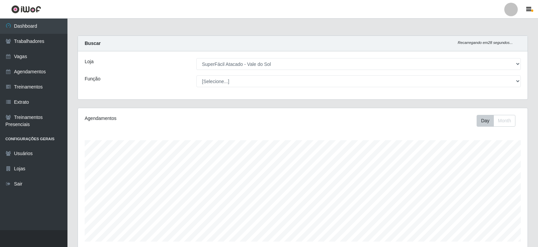
select select "502"
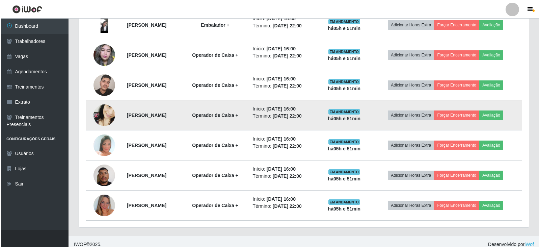
scroll to position [351, 0]
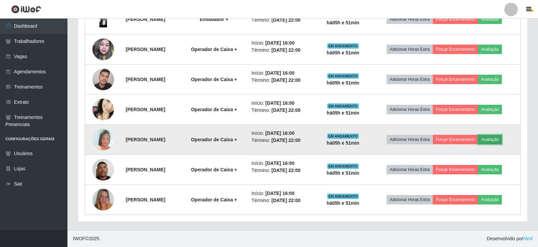
click at [496, 142] on button "Avaliação" at bounding box center [490, 139] width 24 height 9
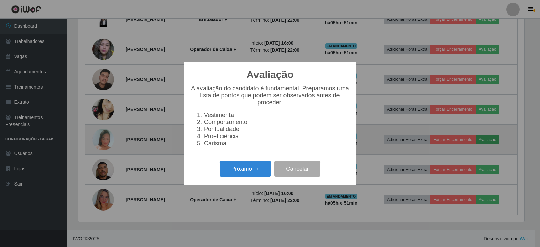
scroll to position [140, 446]
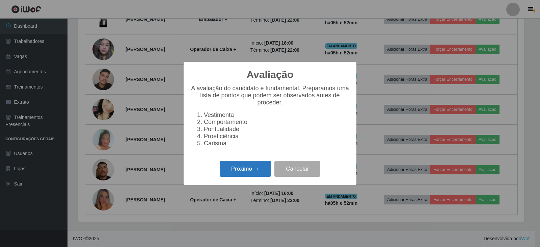
click at [236, 169] on button "Próximo →" at bounding box center [245, 169] width 51 height 16
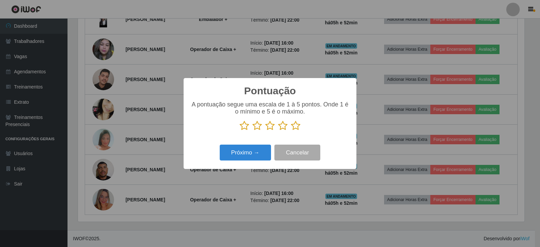
click at [293, 127] on icon at bounding box center [295, 125] width 9 height 10
click at [291, 131] on input "radio" at bounding box center [291, 131] width 0 height 0
click at [261, 150] on button "Próximo →" at bounding box center [245, 152] width 51 height 16
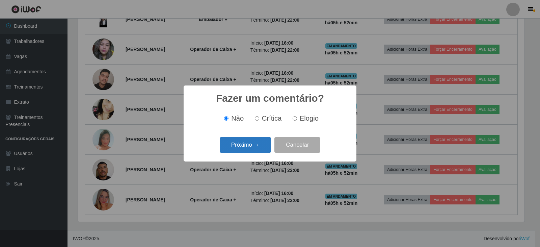
click at [258, 147] on button "Próximo →" at bounding box center [245, 145] width 51 height 16
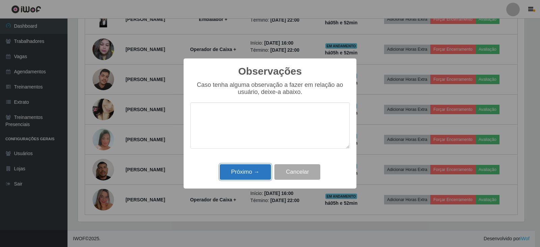
click at [244, 171] on button "Próximo →" at bounding box center [245, 172] width 51 height 16
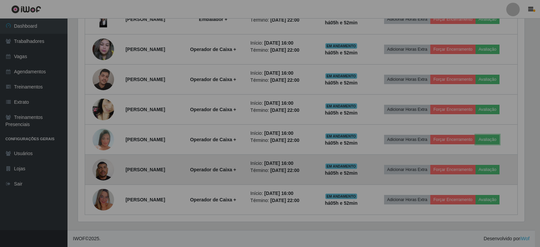
scroll to position [140, 450]
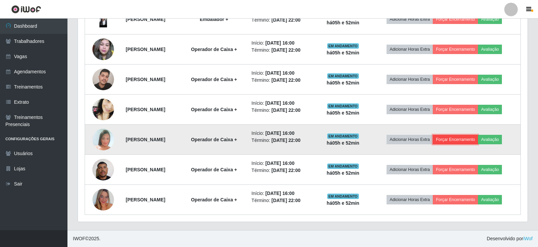
click at [459, 139] on button "Forçar Encerramento" at bounding box center [455, 139] width 45 height 9
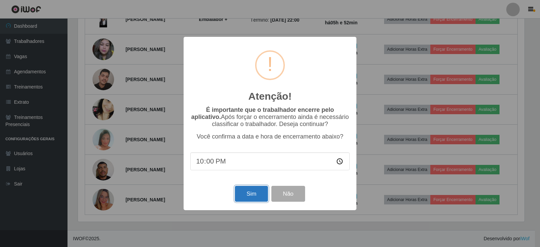
click at [251, 195] on button "Sim" at bounding box center [251, 193] width 33 height 16
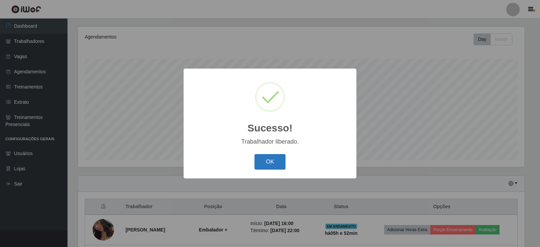
click at [270, 158] on button "OK" at bounding box center [269, 162] width 31 height 16
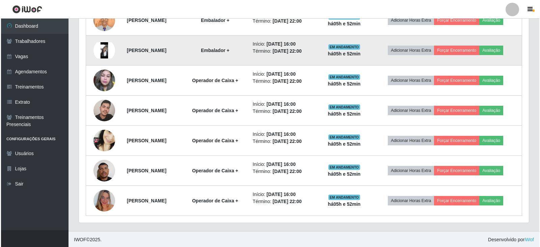
scroll to position [321, 0]
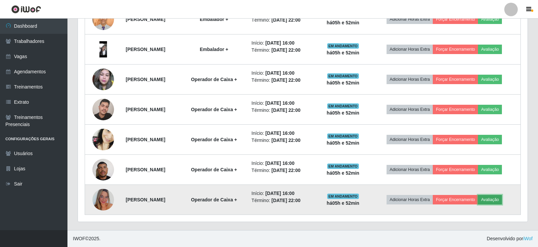
click at [502, 200] on button "Avaliação" at bounding box center [490, 199] width 24 height 9
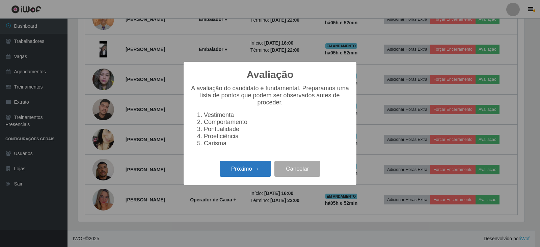
click at [258, 170] on button "Próximo →" at bounding box center [245, 169] width 51 height 16
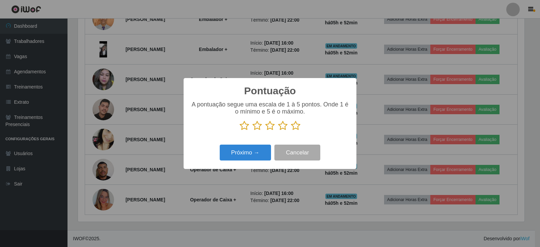
click at [297, 126] on icon at bounding box center [295, 125] width 9 height 10
click at [291, 131] on input "radio" at bounding box center [291, 131] width 0 height 0
click at [247, 155] on button "Próximo →" at bounding box center [245, 152] width 51 height 16
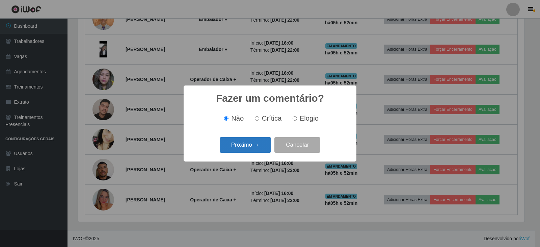
click at [257, 148] on button "Próximo →" at bounding box center [245, 145] width 51 height 16
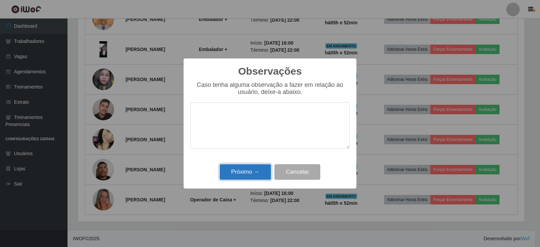
click at [256, 168] on button "Próximo →" at bounding box center [245, 172] width 51 height 16
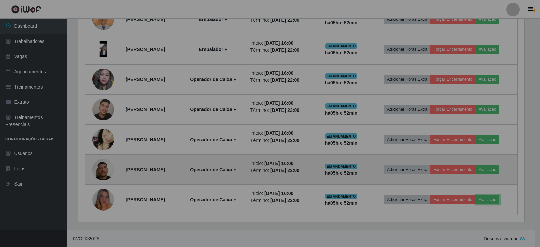
scroll to position [140, 450]
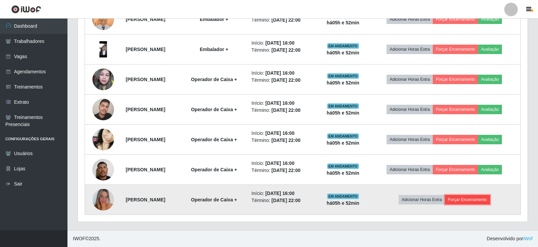
click at [458, 199] on button "Forçar Encerramento" at bounding box center [467, 199] width 45 height 9
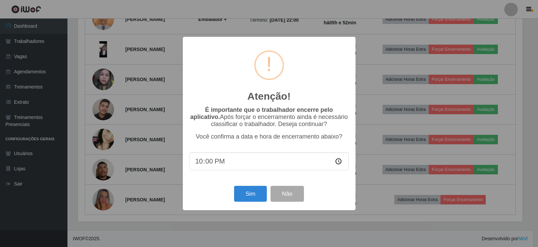
scroll to position [0, 0]
click at [246, 195] on button "Sim" at bounding box center [251, 193] width 33 height 16
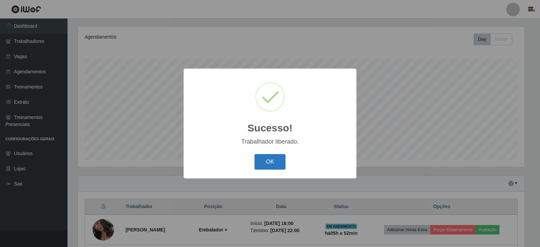
click at [268, 161] on button "OK" at bounding box center [269, 162] width 31 height 16
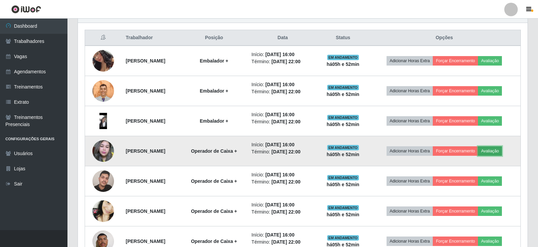
click at [495, 151] on button "Avaliação" at bounding box center [490, 150] width 24 height 9
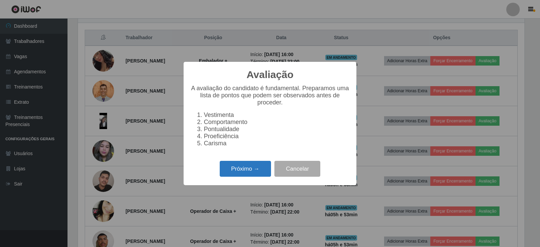
click at [241, 170] on button "Próximo →" at bounding box center [245, 169] width 51 height 16
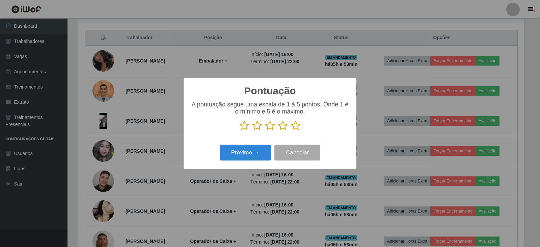
click at [292, 125] on icon at bounding box center [295, 125] width 9 height 10
click at [291, 131] on input "radio" at bounding box center [291, 131] width 0 height 0
click at [260, 148] on button "Próximo →" at bounding box center [245, 152] width 51 height 16
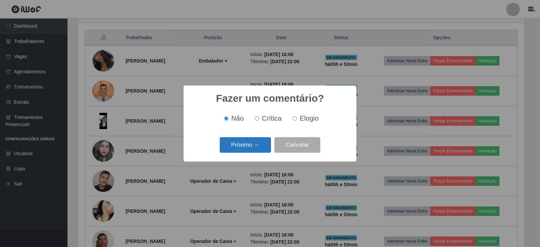
click at [261, 145] on button "Próximo →" at bounding box center [245, 145] width 51 height 16
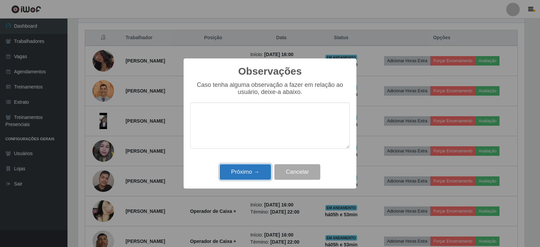
click at [255, 168] on button "Próximo →" at bounding box center [245, 172] width 51 height 16
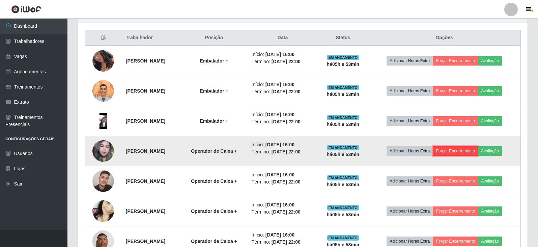
click at [459, 151] on button "Forçar Encerramento" at bounding box center [455, 150] width 45 height 9
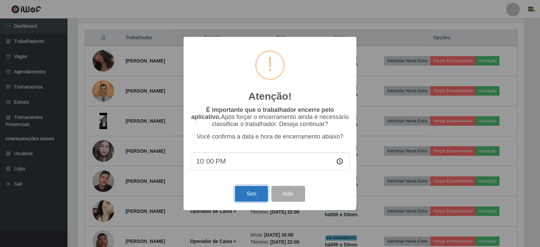
click at [249, 198] on button "Sim" at bounding box center [251, 193] width 33 height 16
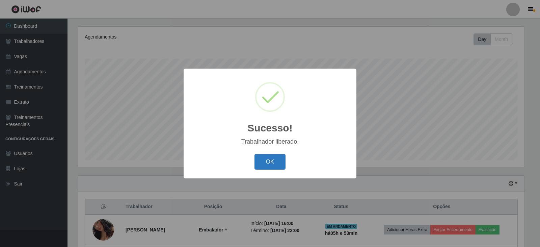
click at [273, 163] on button "OK" at bounding box center [269, 162] width 31 height 16
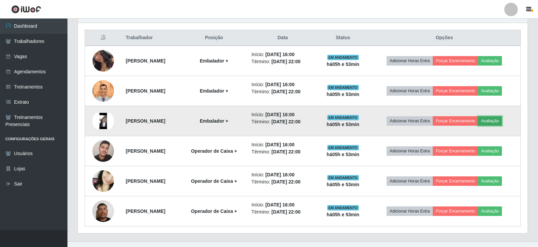
click at [496, 122] on button "Avaliação" at bounding box center [490, 120] width 24 height 9
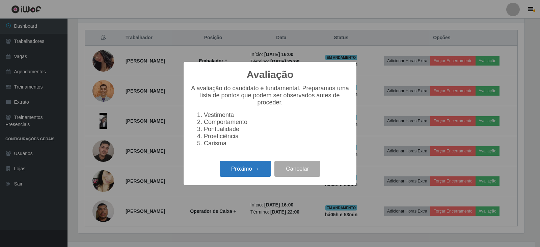
click at [253, 169] on button "Próximo →" at bounding box center [245, 169] width 51 height 16
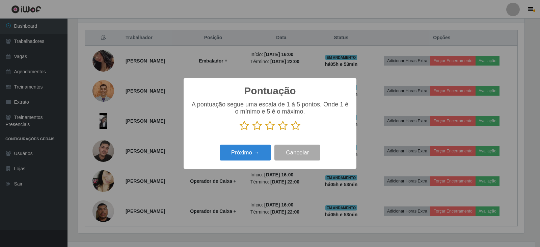
click at [292, 126] on icon at bounding box center [295, 125] width 9 height 10
click at [291, 131] on input "radio" at bounding box center [291, 131] width 0 height 0
click at [257, 151] on button "Próximo →" at bounding box center [245, 152] width 51 height 16
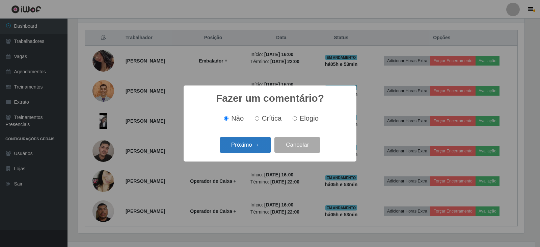
click at [257, 146] on button "Próximo →" at bounding box center [245, 145] width 51 height 16
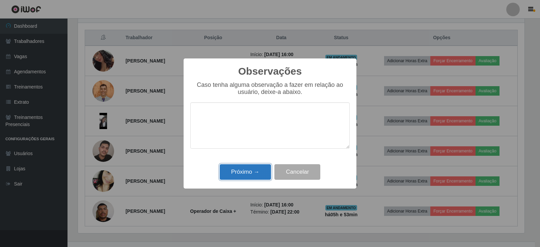
click at [252, 167] on button "Próximo →" at bounding box center [245, 172] width 51 height 16
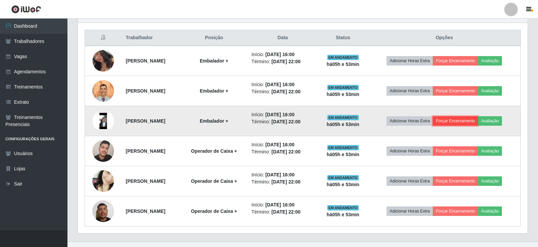
click at [462, 121] on button "Forçar Encerramento" at bounding box center [455, 120] width 45 height 9
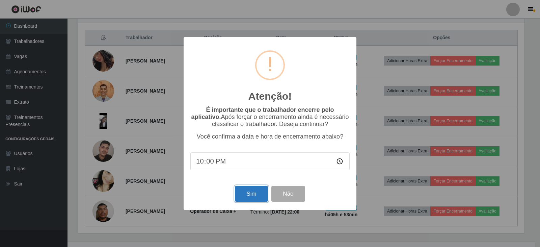
click at [249, 193] on button "Sim" at bounding box center [251, 193] width 33 height 16
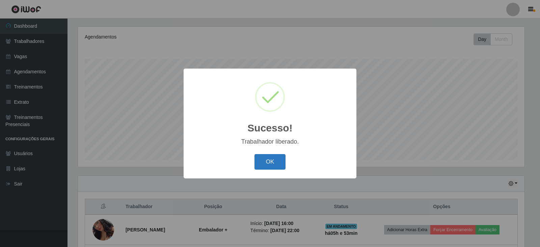
click at [265, 164] on button "OK" at bounding box center [269, 162] width 31 height 16
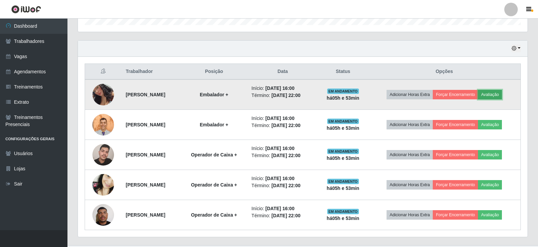
click at [498, 96] on button "Avaliação" at bounding box center [490, 94] width 24 height 9
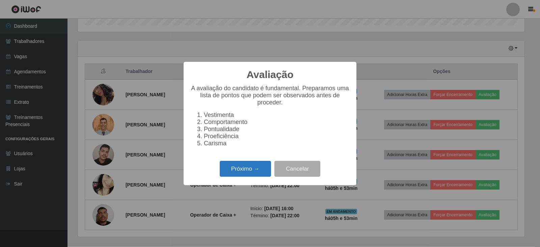
click at [256, 175] on button "Próximo →" at bounding box center [245, 169] width 51 height 16
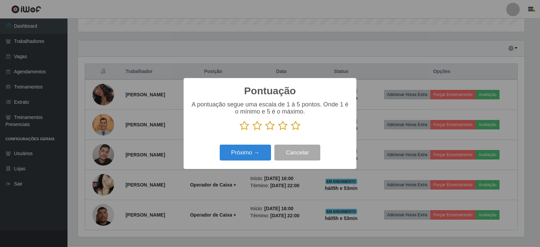
drag, startPoint x: 295, startPoint y: 124, endPoint x: 264, endPoint y: 144, distance: 36.3
click at [295, 126] on icon at bounding box center [295, 125] width 9 height 10
click at [291, 131] on input "radio" at bounding box center [291, 131] width 0 height 0
click at [245, 151] on button "Próximo →" at bounding box center [245, 152] width 51 height 16
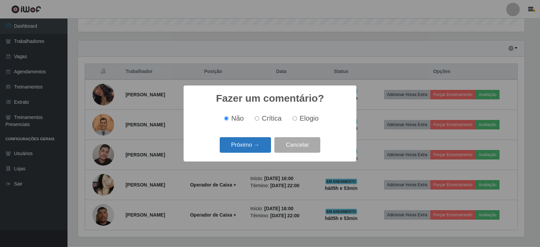
click at [255, 145] on button "Próximo →" at bounding box center [245, 145] width 51 height 16
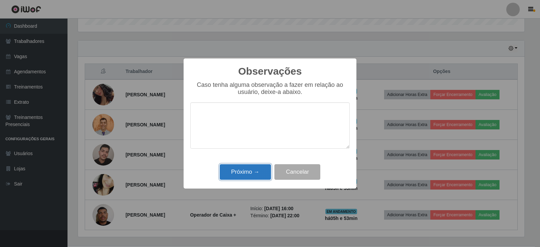
click at [246, 170] on button "Próximo →" at bounding box center [245, 172] width 51 height 16
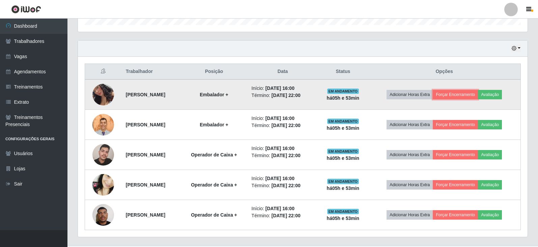
drag, startPoint x: 460, startPoint y: 95, endPoint x: 428, endPoint y: 109, distance: 35.2
click at [455, 102] on td "Adicionar Horas Extra Forçar Encerramento Avaliação" at bounding box center [444, 94] width 152 height 30
click at [450, 92] on button "Forçar Encerramento" at bounding box center [455, 94] width 45 height 9
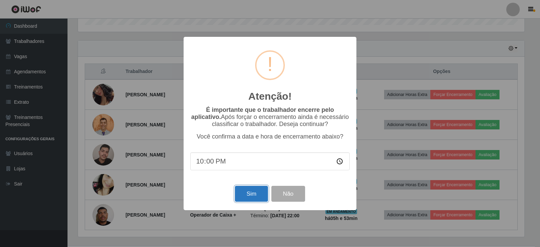
click at [247, 194] on button "Sim" at bounding box center [251, 193] width 33 height 16
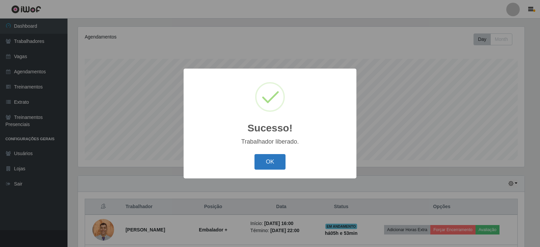
click at [277, 162] on button "OK" at bounding box center [269, 162] width 31 height 16
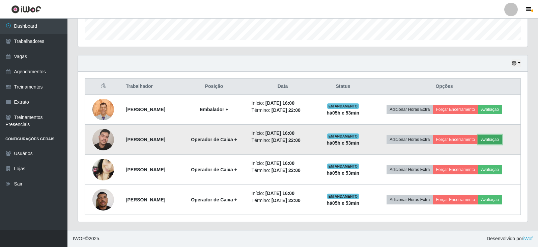
click at [492, 139] on button "Avaliação" at bounding box center [490, 139] width 24 height 9
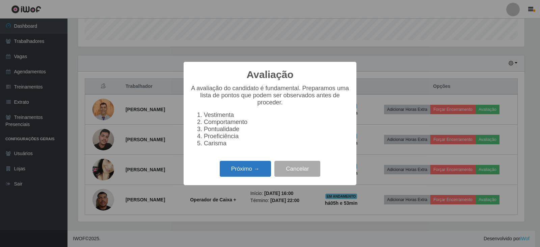
click at [243, 172] on button "Próximo →" at bounding box center [245, 169] width 51 height 16
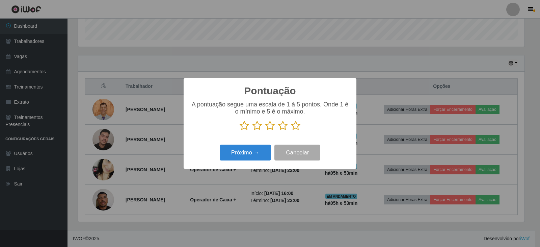
click at [291, 125] on icon at bounding box center [295, 125] width 9 height 10
click at [291, 131] on input "radio" at bounding box center [291, 131] width 0 height 0
click at [245, 153] on button "Próximo →" at bounding box center [245, 152] width 51 height 16
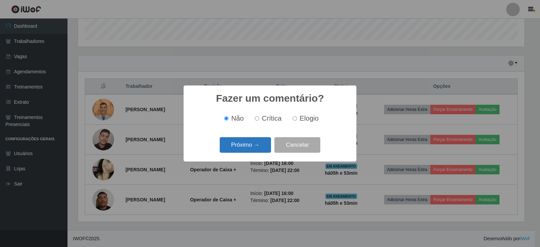
click at [252, 144] on button "Próximo →" at bounding box center [245, 145] width 51 height 16
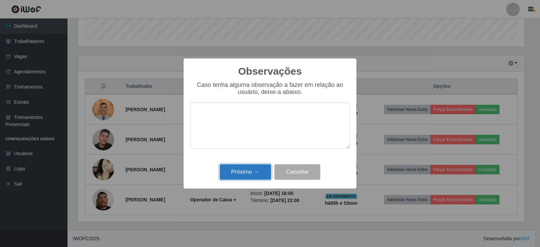
click at [246, 170] on button "Próximo →" at bounding box center [245, 172] width 51 height 16
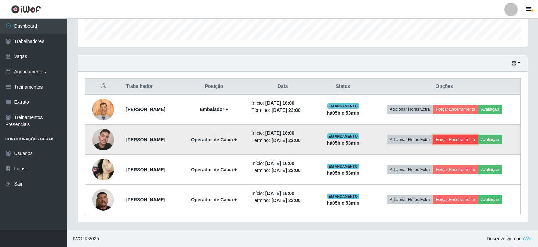
click at [452, 141] on button "Forçar Encerramento" at bounding box center [455, 139] width 45 height 9
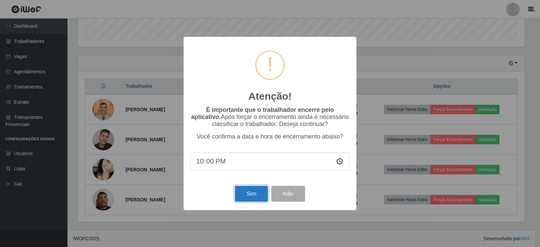
click at [253, 194] on button "Sim" at bounding box center [251, 193] width 33 height 16
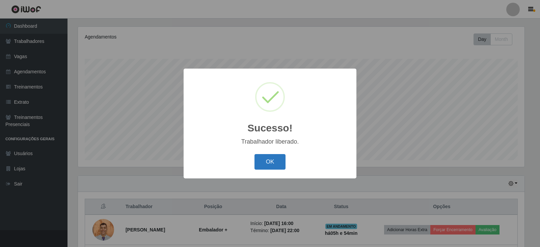
click at [271, 164] on button "OK" at bounding box center [269, 162] width 31 height 16
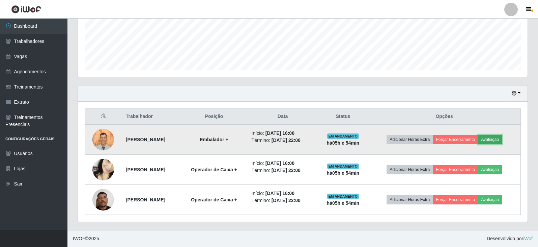
click at [500, 138] on button "Avaliação" at bounding box center [490, 139] width 24 height 9
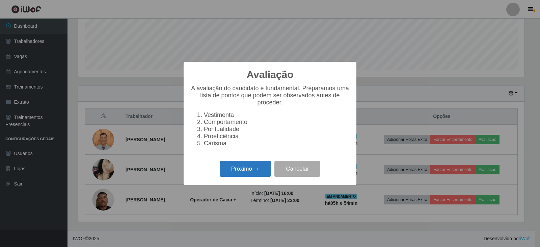
click at [252, 166] on button "Próximo →" at bounding box center [245, 169] width 51 height 16
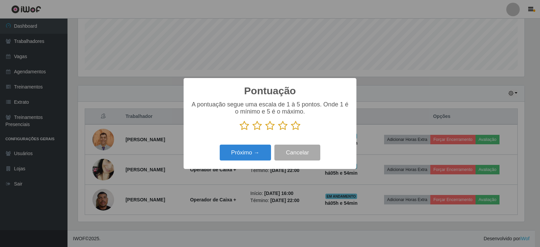
click at [296, 124] on icon at bounding box center [295, 125] width 9 height 10
click at [291, 131] on input "radio" at bounding box center [291, 131] width 0 height 0
click at [249, 149] on button "Próximo →" at bounding box center [245, 152] width 51 height 16
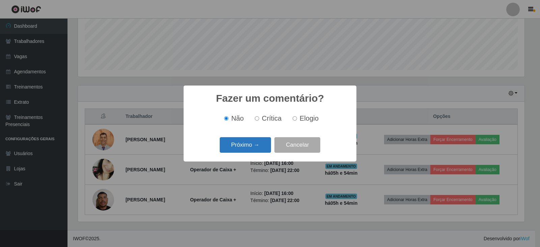
click at [262, 146] on button "Próximo →" at bounding box center [245, 145] width 51 height 16
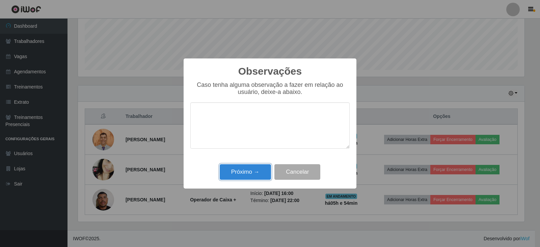
click at [252, 171] on button "Próximo →" at bounding box center [245, 172] width 51 height 16
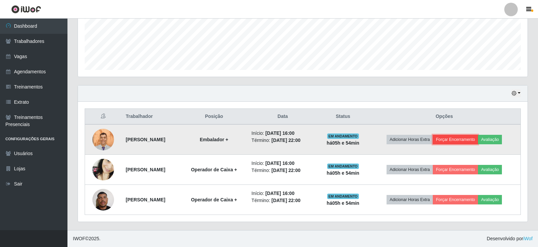
click at [455, 137] on button "Forçar Encerramento" at bounding box center [455, 139] width 45 height 9
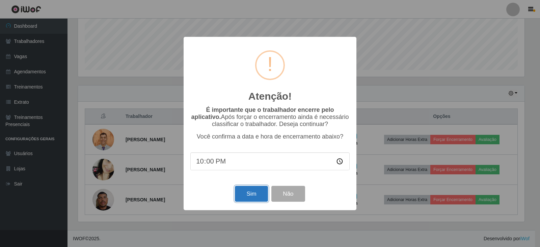
click at [256, 194] on button "Sim" at bounding box center [251, 193] width 33 height 16
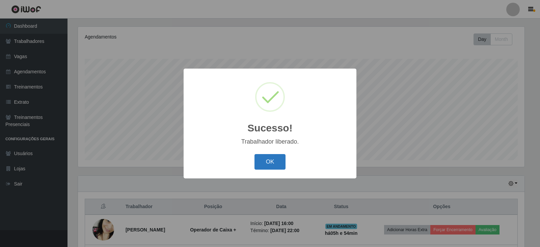
click at [271, 158] on button "OK" at bounding box center [269, 162] width 31 height 16
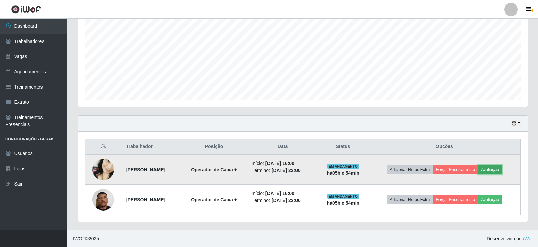
click at [490, 165] on button "Avaliação" at bounding box center [490, 169] width 24 height 9
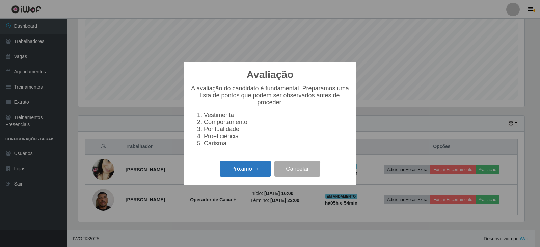
click at [234, 176] on button "Próximo →" at bounding box center [245, 169] width 51 height 16
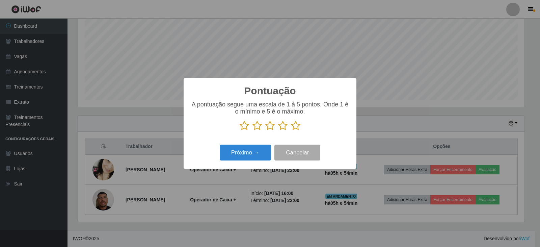
click at [295, 125] on icon at bounding box center [295, 125] width 9 height 10
click at [291, 131] on input "radio" at bounding box center [291, 131] width 0 height 0
click at [247, 150] on button "Próximo →" at bounding box center [245, 152] width 51 height 16
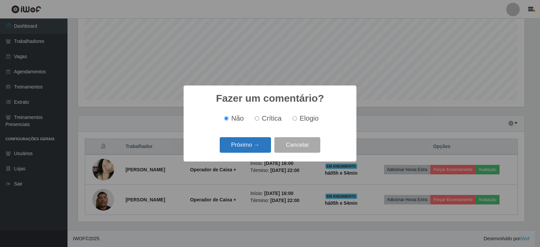
click at [256, 144] on button "Próximo →" at bounding box center [245, 145] width 51 height 16
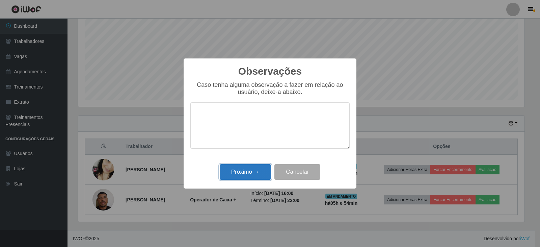
click at [249, 169] on button "Próximo →" at bounding box center [245, 172] width 51 height 16
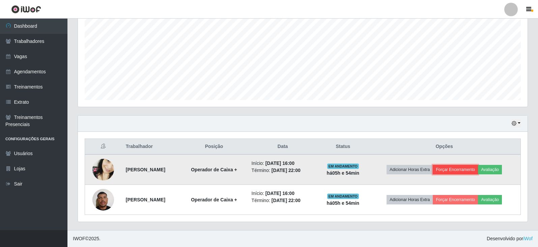
click at [453, 169] on button "Forçar Encerramento" at bounding box center [455, 169] width 45 height 9
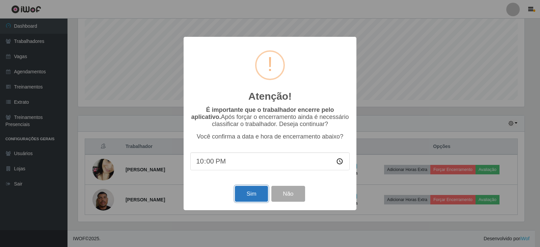
click at [244, 197] on button "Sim" at bounding box center [251, 193] width 33 height 16
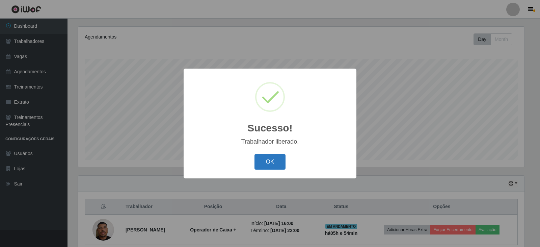
click at [261, 164] on button "OK" at bounding box center [269, 162] width 31 height 16
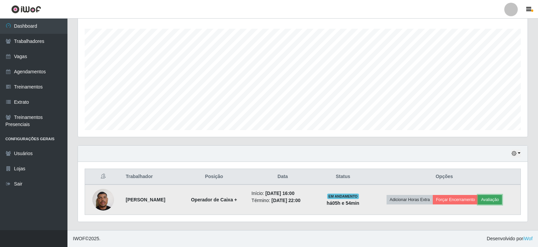
click at [496, 199] on button "Avaliação" at bounding box center [490, 199] width 24 height 9
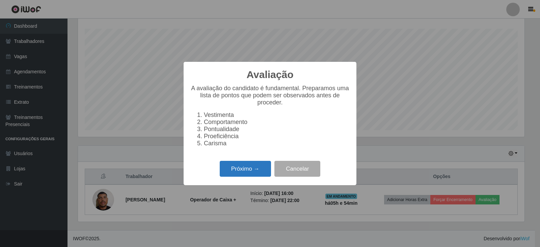
click at [249, 173] on button "Próximo →" at bounding box center [245, 169] width 51 height 16
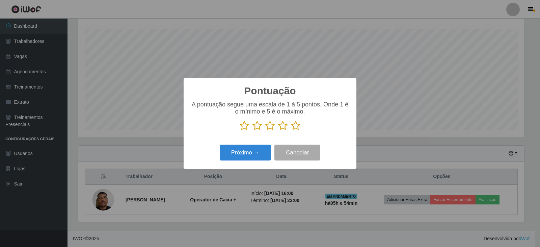
click at [296, 129] on icon at bounding box center [295, 125] width 9 height 10
click at [291, 131] on input "radio" at bounding box center [291, 131] width 0 height 0
click at [254, 146] on button "Próximo →" at bounding box center [245, 152] width 51 height 16
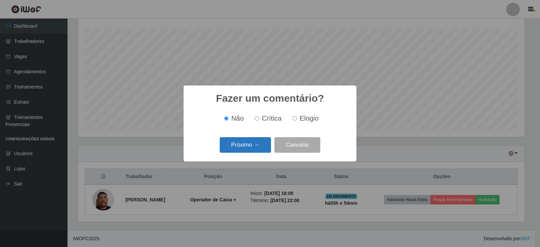
click at [255, 146] on button "Próximo →" at bounding box center [245, 145] width 51 height 16
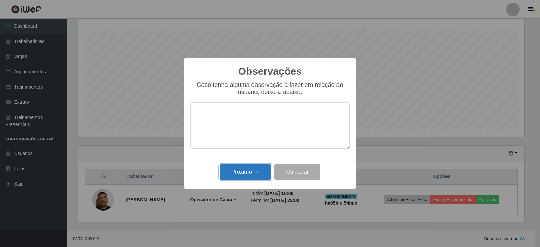
click at [251, 171] on button "Próximo →" at bounding box center [245, 172] width 51 height 16
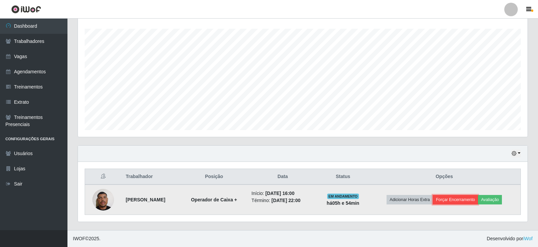
click at [464, 201] on button "Forçar Encerramento" at bounding box center [455, 199] width 45 height 9
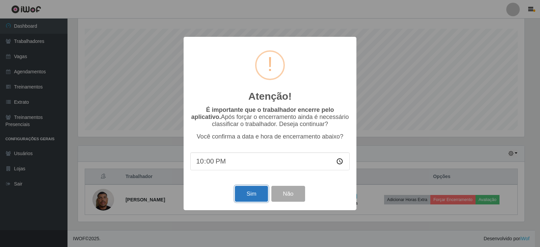
click at [248, 193] on button "Sim" at bounding box center [251, 193] width 33 height 16
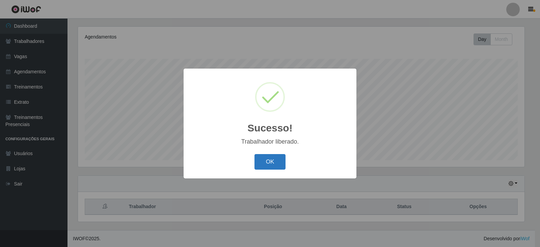
click at [277, 164] on button "OK" at bounding box center [269, 162] width 31 height 16
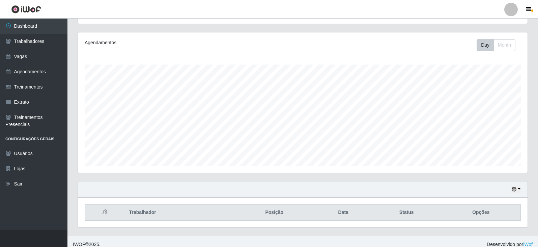
scroll to position [81, 0]
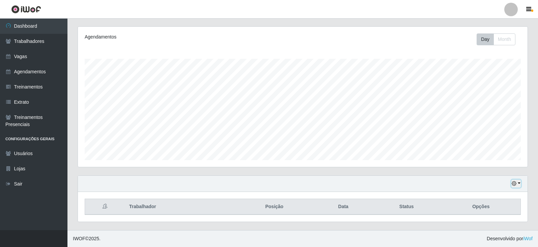
click at [518, 183] on button "button" at bounding box center [515, 183] width 9 height 8
click at [451, 179] on div "Hoje 1 dia 3 dias 1 Semana Não encerrados" at bounding box center [303, 183] width 450 height 16
click at [505, 39] on button "Month" at bounding box center [504, 39] width 22 height 12
click at [518, 181] on button "button" at bounding box center [515, 183] width 9 height 8
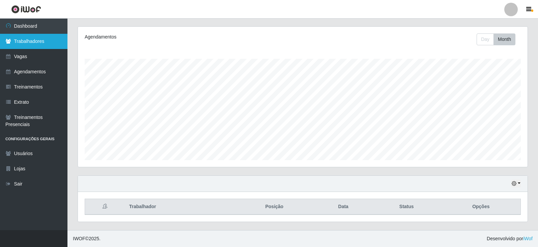
click at [43, 35] on link "Trabalhadores" at bounding box center [33, 41] width 67 height 15
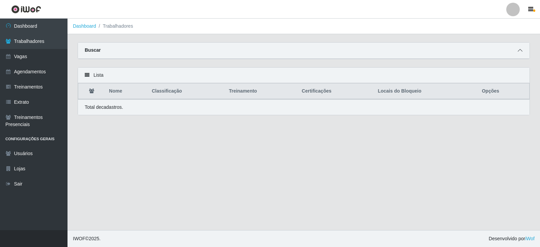
click at [519, 54] on span at bounding box center [520, 51] width 8 height 8
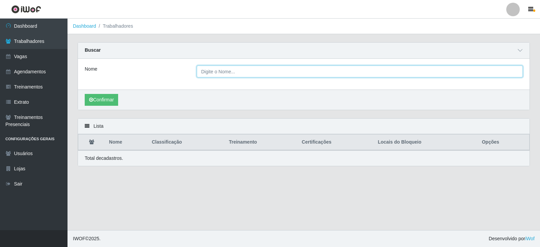
click at [230, 70] on input "Nome" at bounding box center [360, 71] width 326 height 12
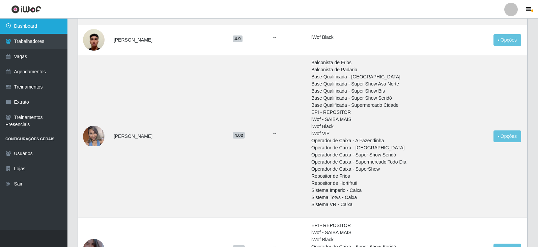
scroll to position [809, 0]
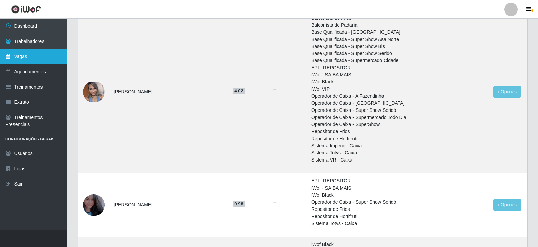
click at [23, 55] on link "Vagas" at bounding box center [33, 56] width 67 height 15
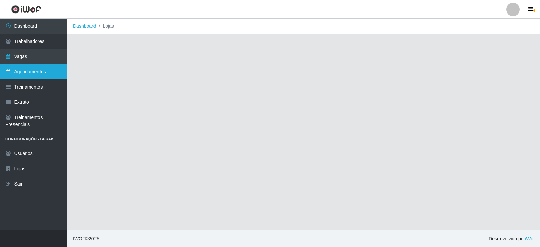
click at [26, 71] on link "Agendamentos" at bounding box center [33, 71] width 67 height 15
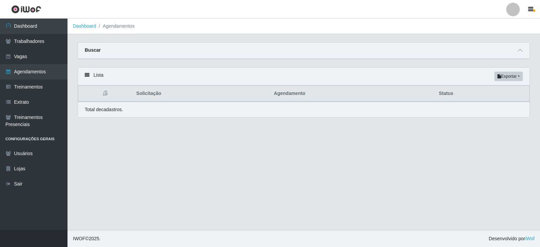
click at [131, 81] on div "Lista Exportar PDF Excel" at bounding box center [303, 76] width 451 height 18
